Goal: Information Seeking & Learning: Learn about a topic

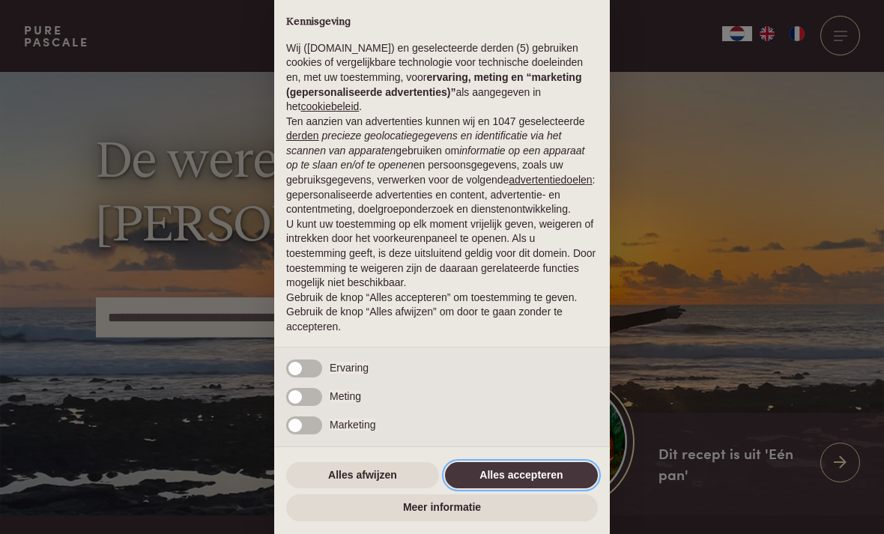
click at [524, 488] on button "Alles accepteren" at bounding box center [521, 475] width 153 height 27
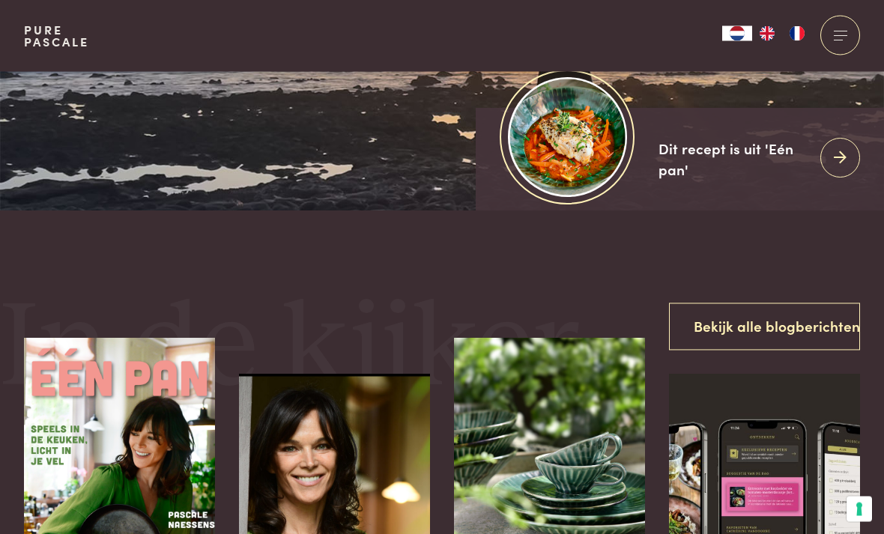
scroll to position [306, 0]
click at [839, 168] on icon at bounding box center [840, 157] width 13 height 22
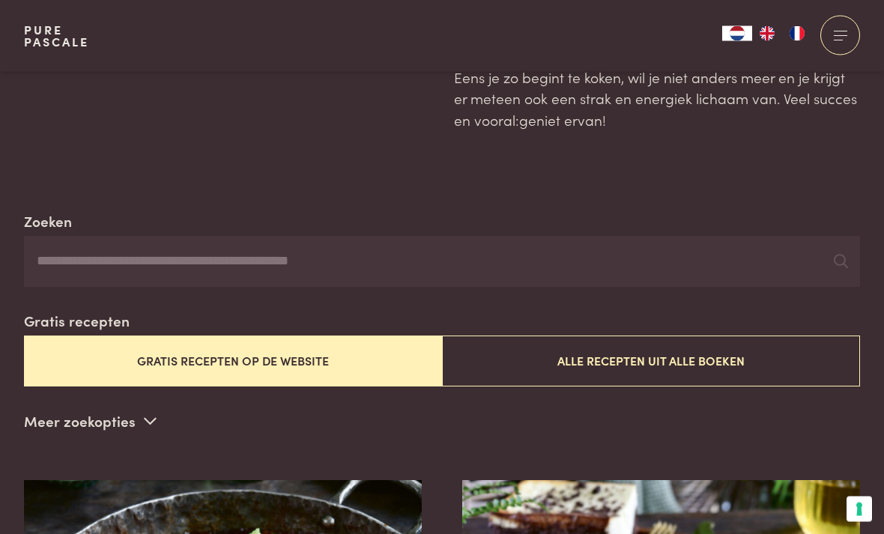
scroll to position [156, 0]
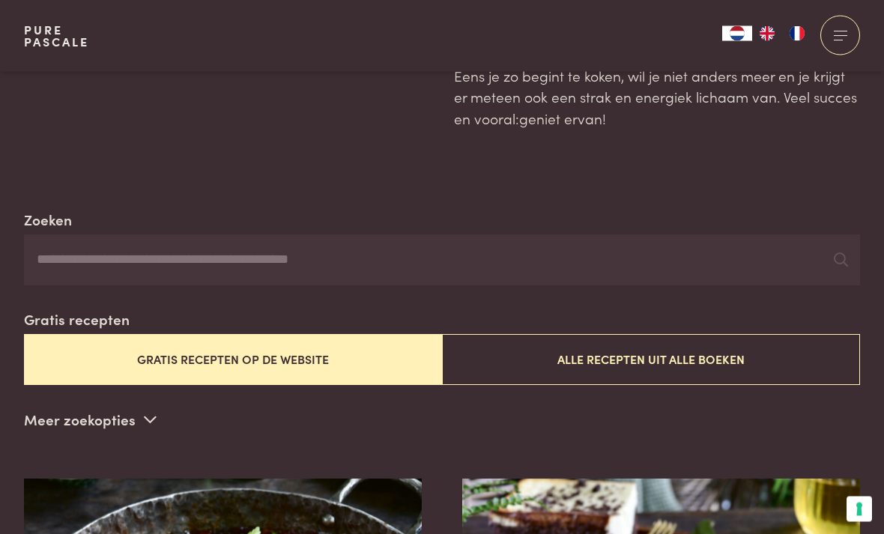
click at [696, 358] on button "Alle recepten uit alle boeken" at bounding box center [651, 360] width 418 height 50
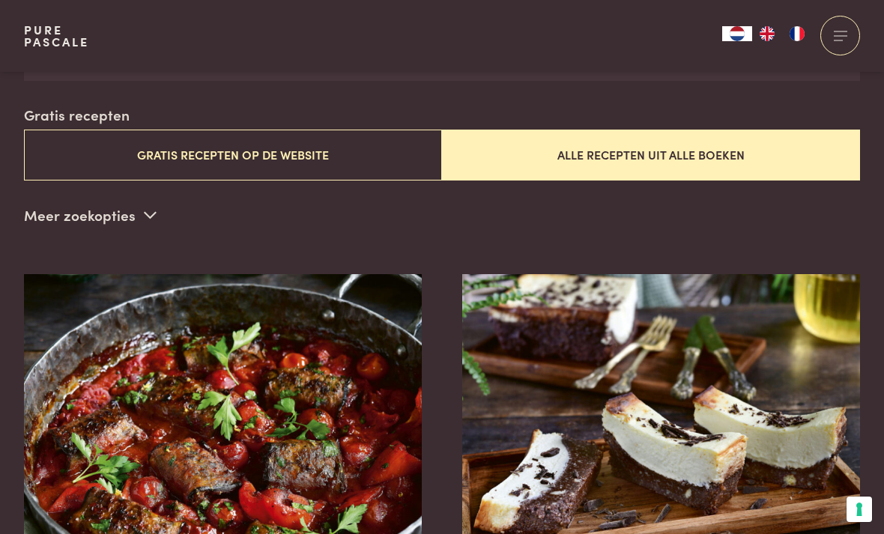
scroll to position [362, 0]
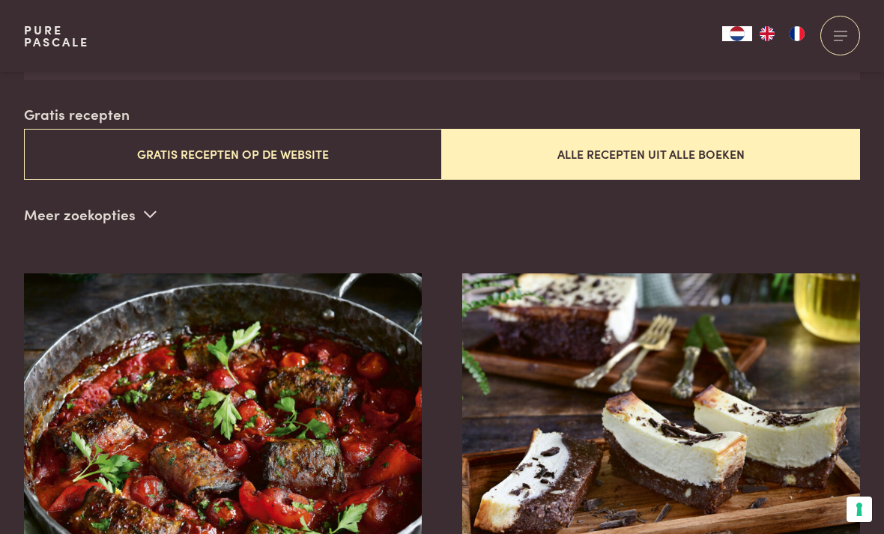
click at [144, 219] on span at bounding box center [150, 214] width 13 height 22
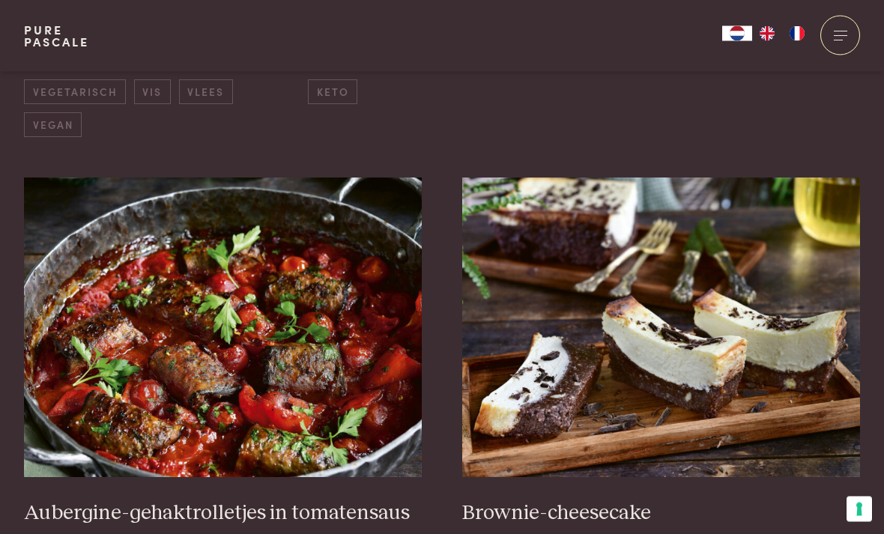
scroll to position [764, 0]
click at [264, 352] on img at bounding box center [223, 328] width 399 height 300
